Goal: Task Accomplishment & Management: Manage account settings

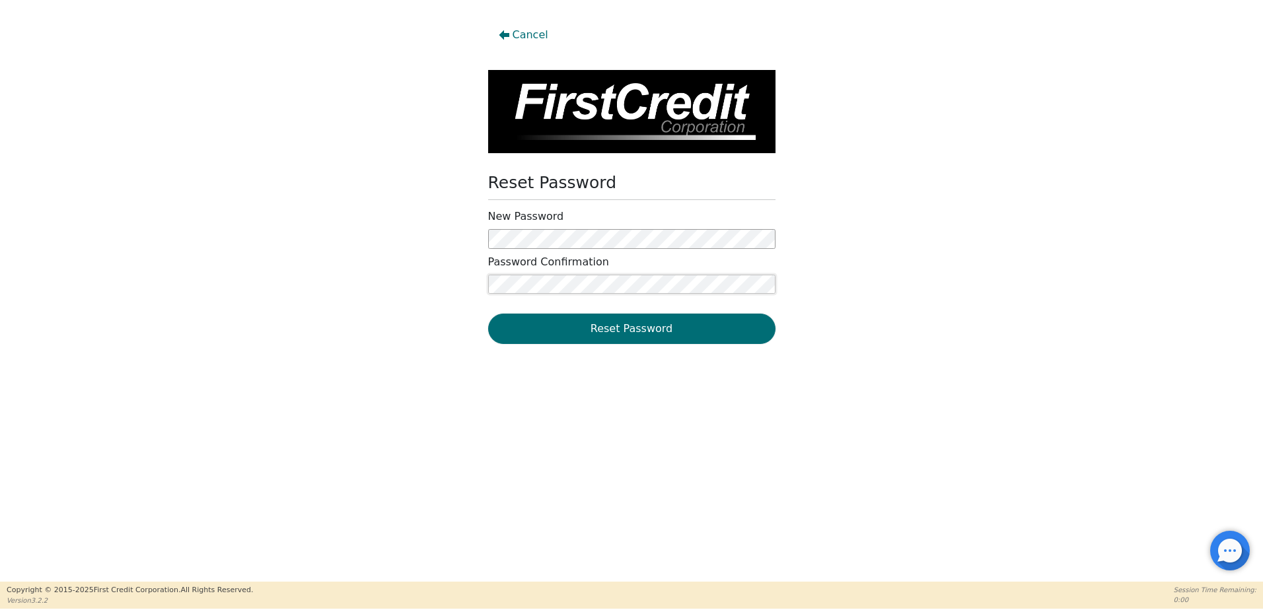
click at [189, 283] on div "Cancel Reset Password New Password Password Confirmation Reset Password" at bounding box center [631, 184] width 1263 height 328
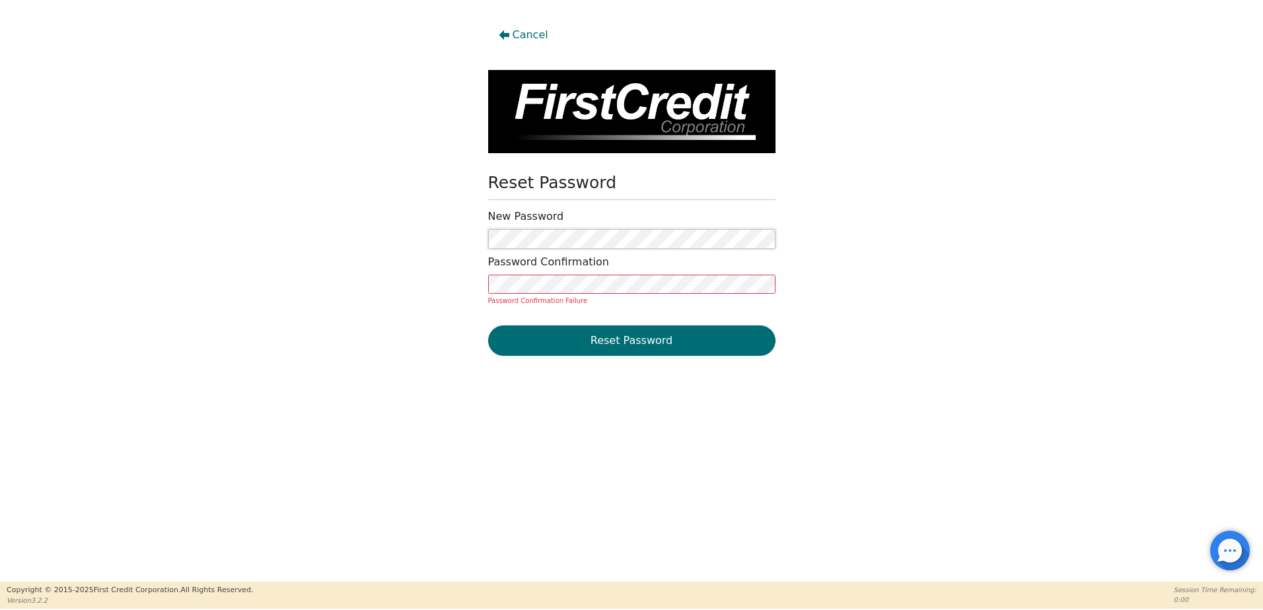
click at [300, 226] on div "Cancel Reset Password New Password Password Confirmation Password Confirmation …" at bounding box center [631, 190] width 1263 height 340
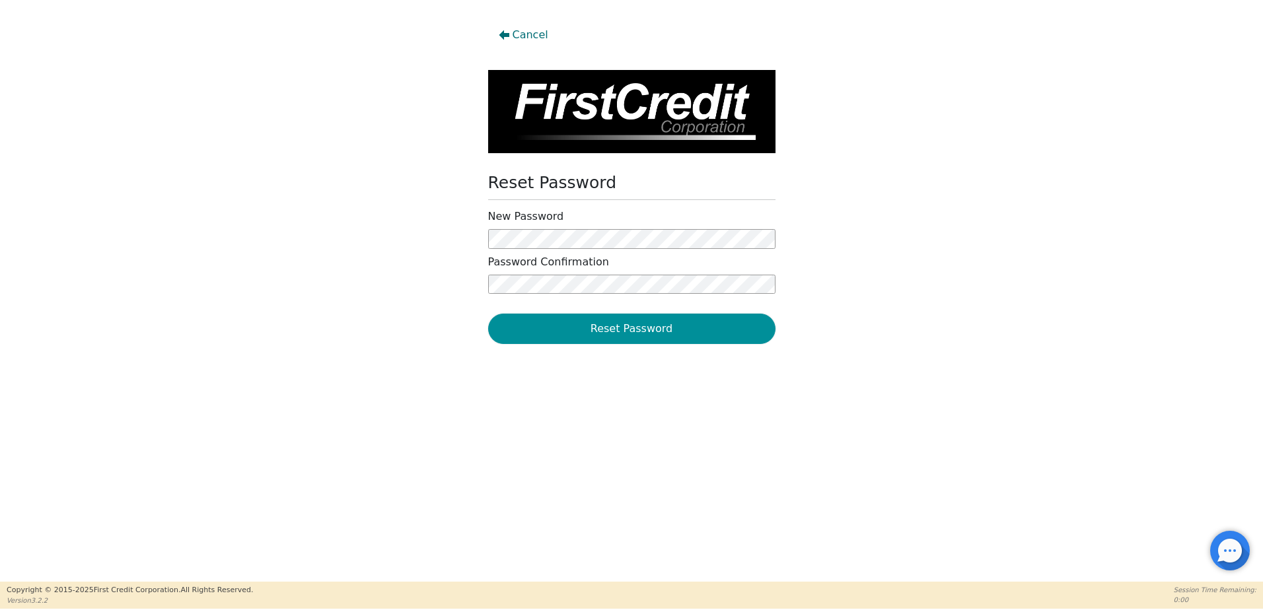
click at [674, 334] on button "Reset Password" at bounding box center [631, 329] width 287 height 30
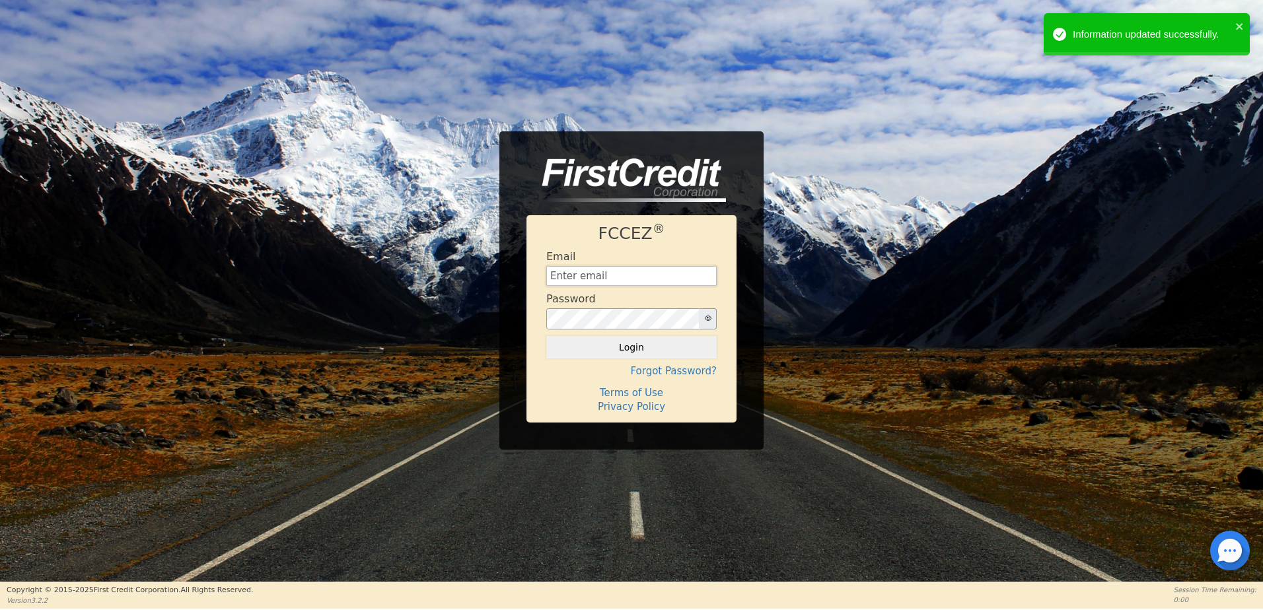
type input "[EMAIL_ADDRESS][DOMAIN_NAME]"
click at [661, 348] on button "Login" at bounding box center [631, 347] width 170 height 22
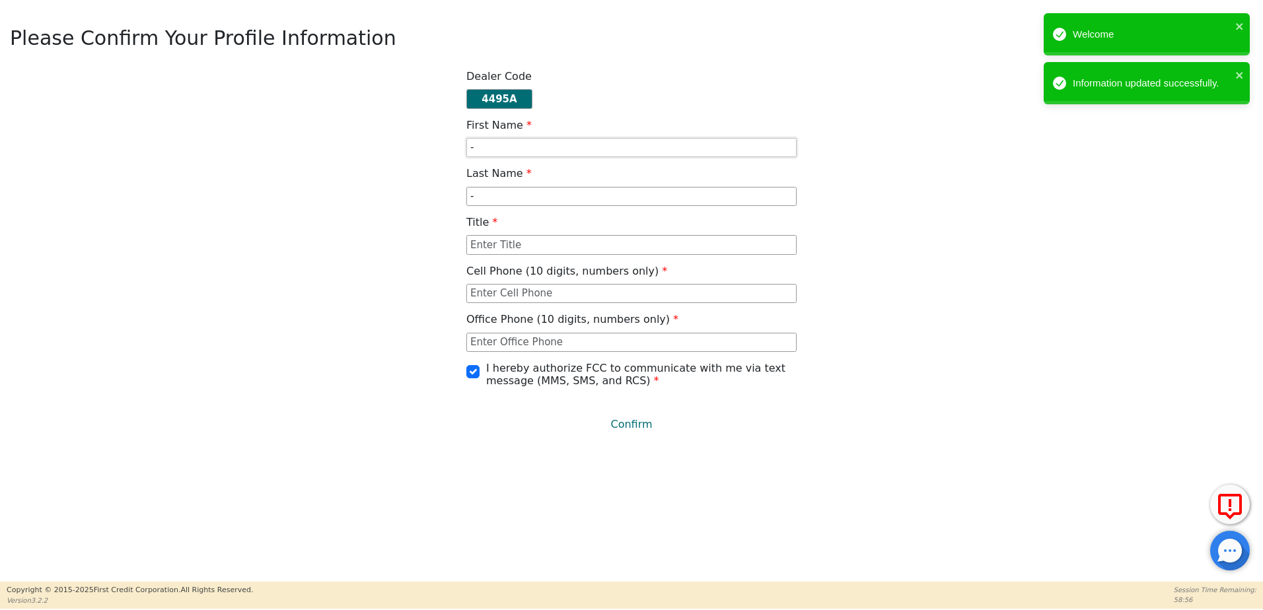
click at [557, 147] on input "-" at bounding box center [631, 148] width 330 height 20
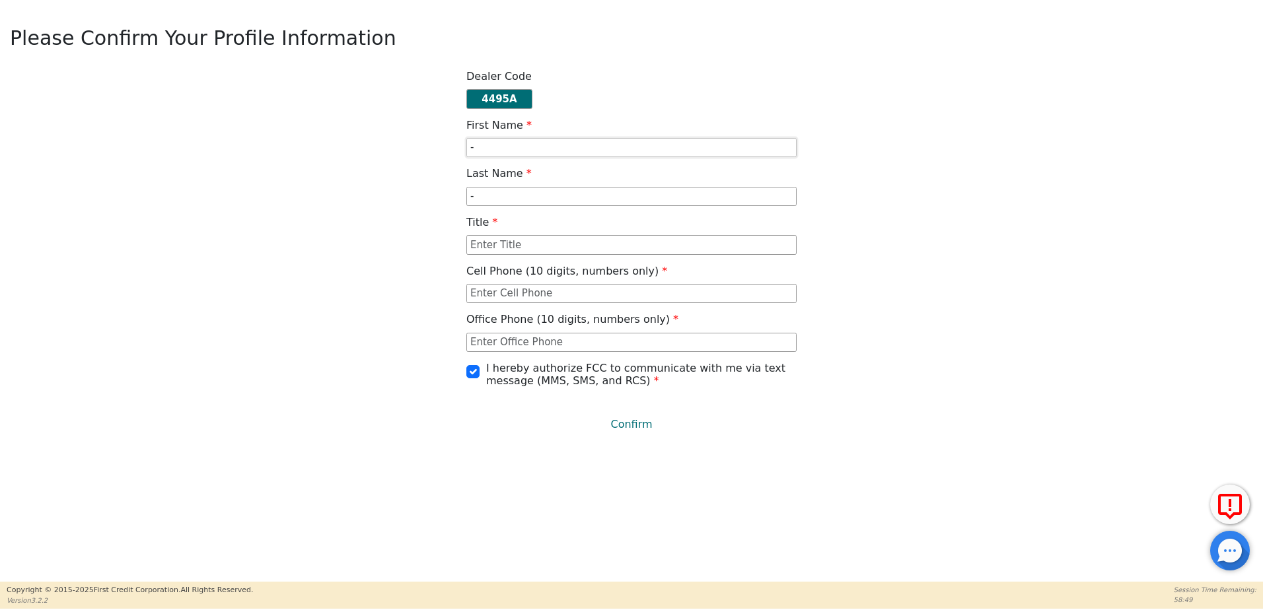
type input "[PERSON_NAME]"
type input "4096784450"
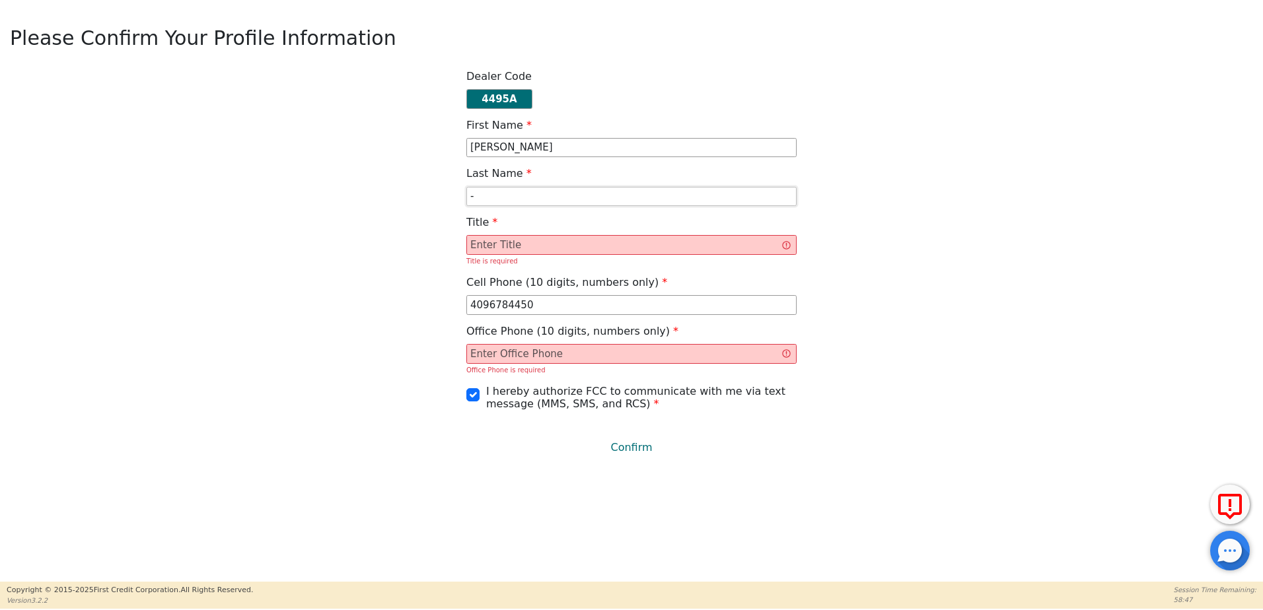
drag, startPoint x: 599, startPoint y: 201, endPoint x: 250, endPoint y: 202, distance: 348.8
click at [250, 202] on div "Dealer Code 4495A First Name [PERSON_NAME] Last Name - Title Title is required …" at bounding box center [631, 266] width 1253 height 393
type input "[PERSON_NAME]"
click at [482, 244] on input "text" at bounding box center [631, 245] width 330 height 20
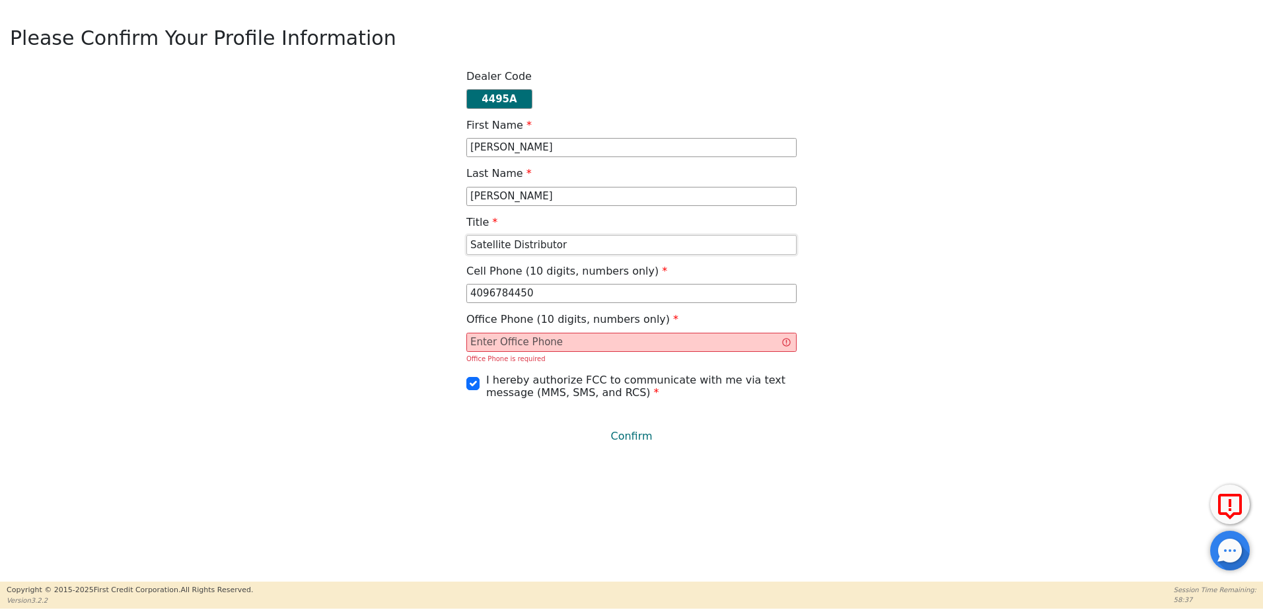
type input "Satellite Distributor"
click at [519, 347] on input "text" at bounding box center [631, 343] width 330 height 20
drag, startPoint x: 326, startPoint y: 280, endPoint x: 137, endPoint y: 283, distance: 189.0
click at [137, 283] on div "Dealer Code 4495A First Name [PERSON_NAME] Last Name [PERSON_NAME] Title Satell…" at bounding box center [631, 261] width 1253 height 382
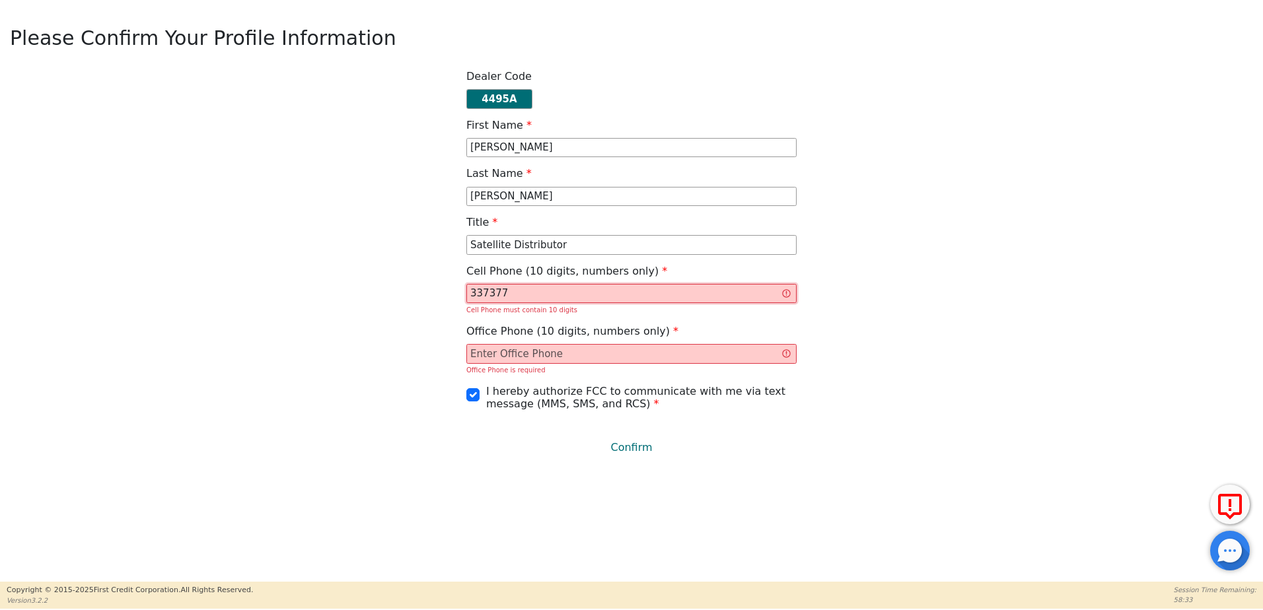
type input "3373775326"
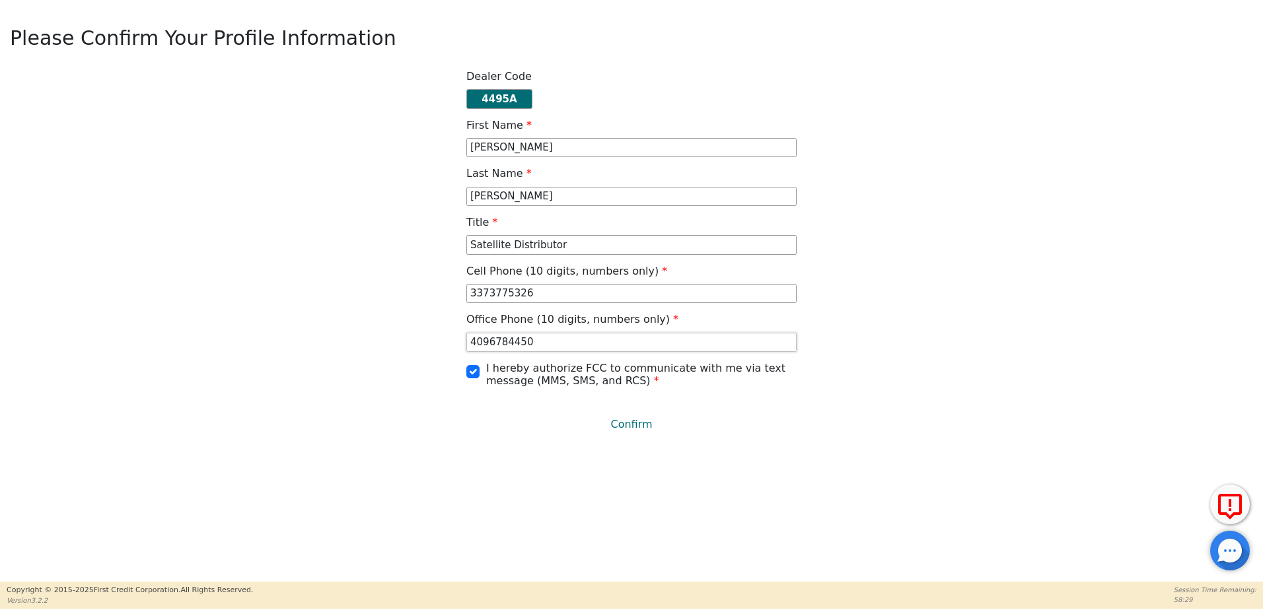
type input "4096784450"
click at [287, 480] on div "Please Confirm Your Profile Information Dealer Code 4495A First Name [PERSON_NA…" at bounding box center [631, 291] width 1263 height 582
drag, startPoint x: 628, startPoint y: 295, endPoint x: 186, endPoint y: 283, distance: 441.5
click at [186, 283] on div "Dealer Code 4495A First Name [PERSON_NAME] Last Name [PERSON_NAME] Title Satell…" at bounding box center [631, 255] width 1253 height 370
type input "2054273772"
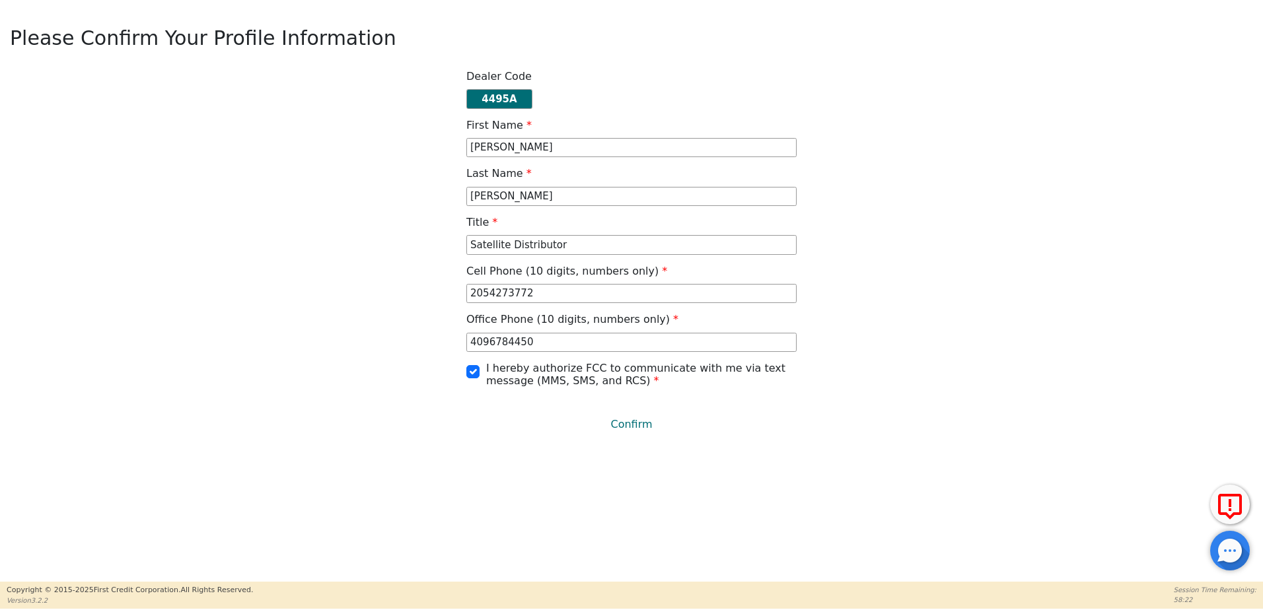
click at [842, 465] on div "Please Confirm Your Profile Information Dealer Code 4495A First Name [PERSON_NA…" at bounding box center [631, 291] width 1263 height 582
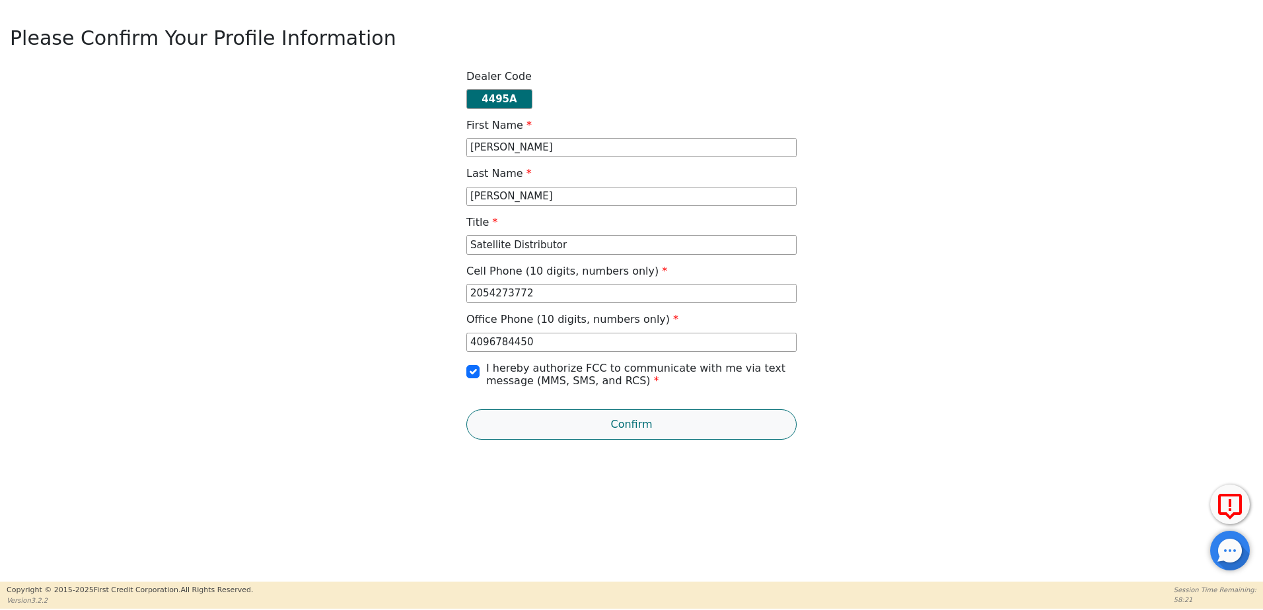
click at [657, 425] on button "Confirm" at bounding box center [631, 425] width 330 height 30
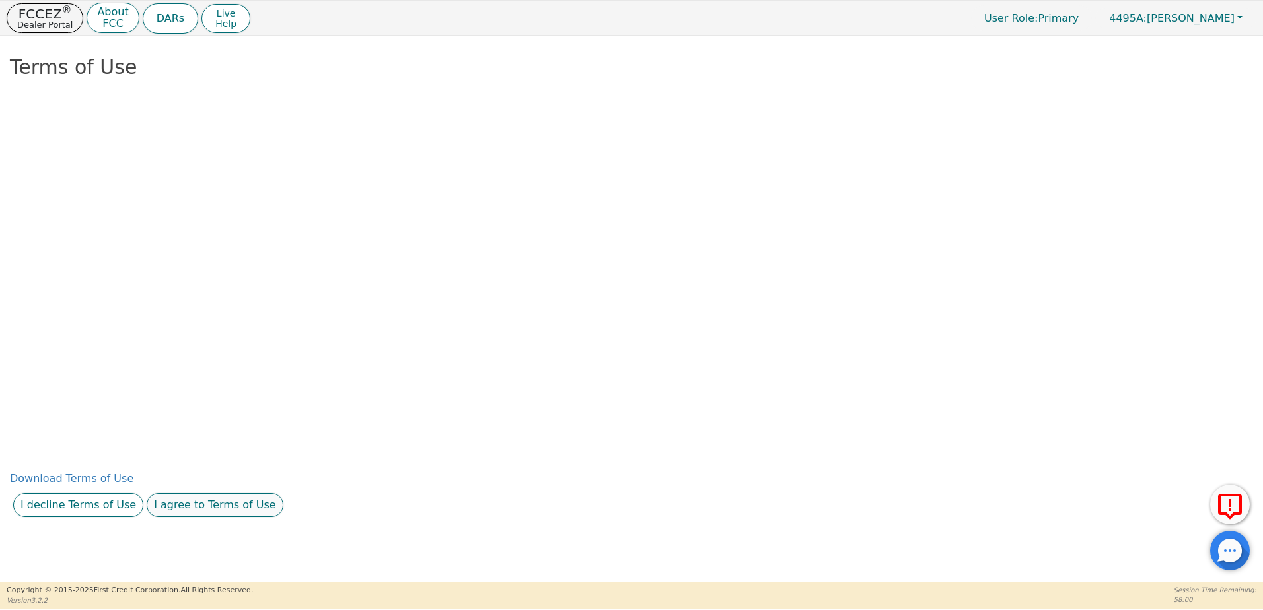
click at [243, 497] on button "I agree to Terms of Use" at bounding box center [215, 506] width 137 height 24
click at [207, 509] on button "I agree to this privacy policy" at bounding box center [257, 506] width 165 height 24
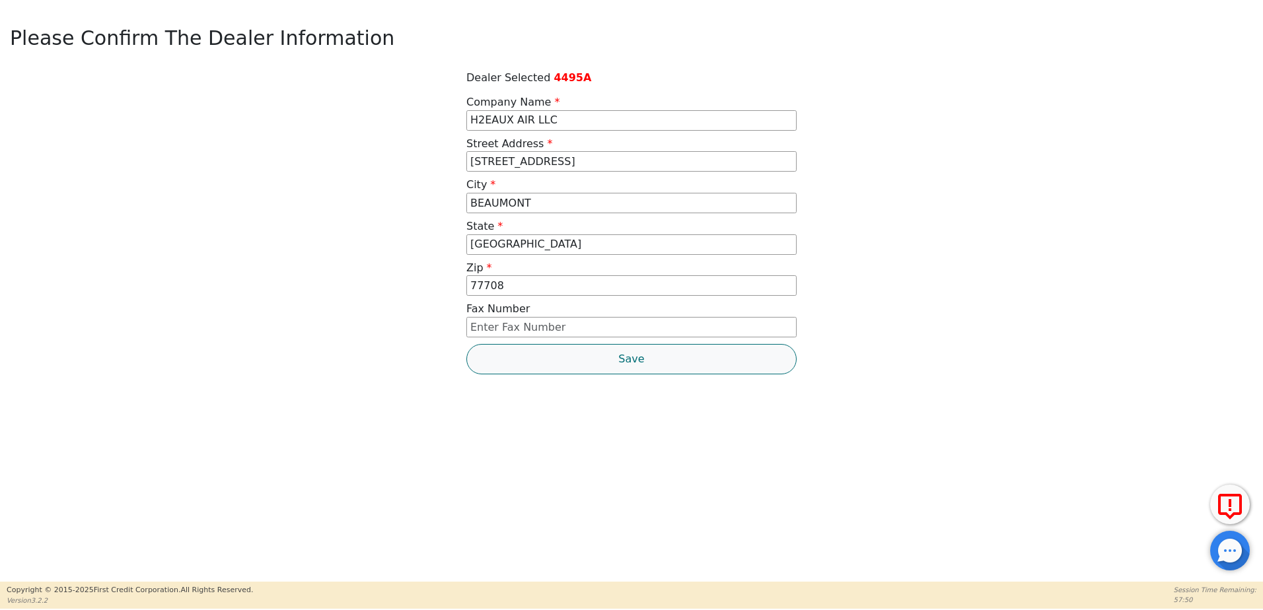
click at [705, 356] on button "Save" at bounding box center [631, 359] width 330 height 30
